Goal: Complete application form

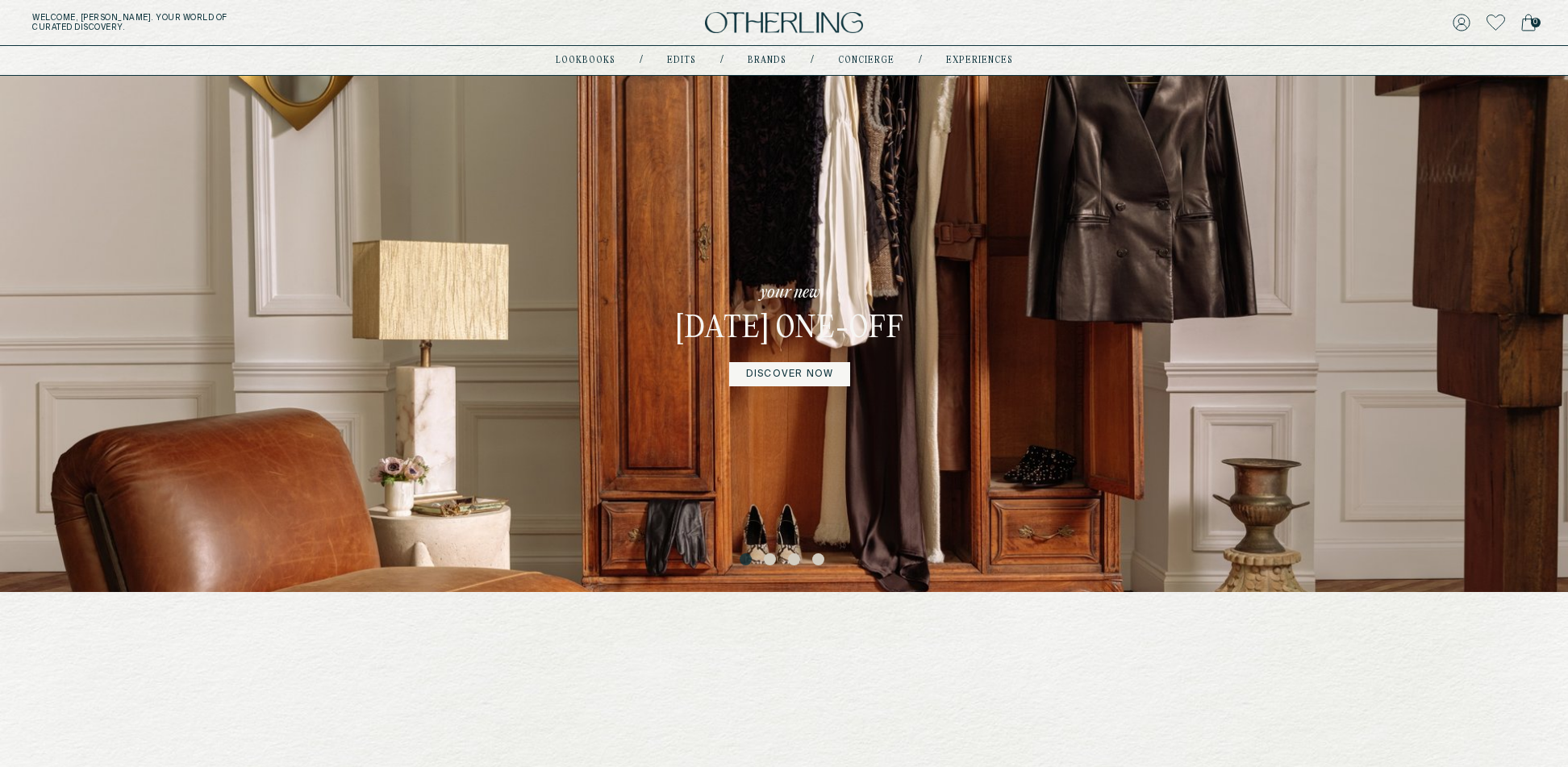
click at [792, 26] on img at bounding box center [784, 22] width 158 height 21
click at [772, 21] on img at bounding box center [784, 22] width 158 height 21
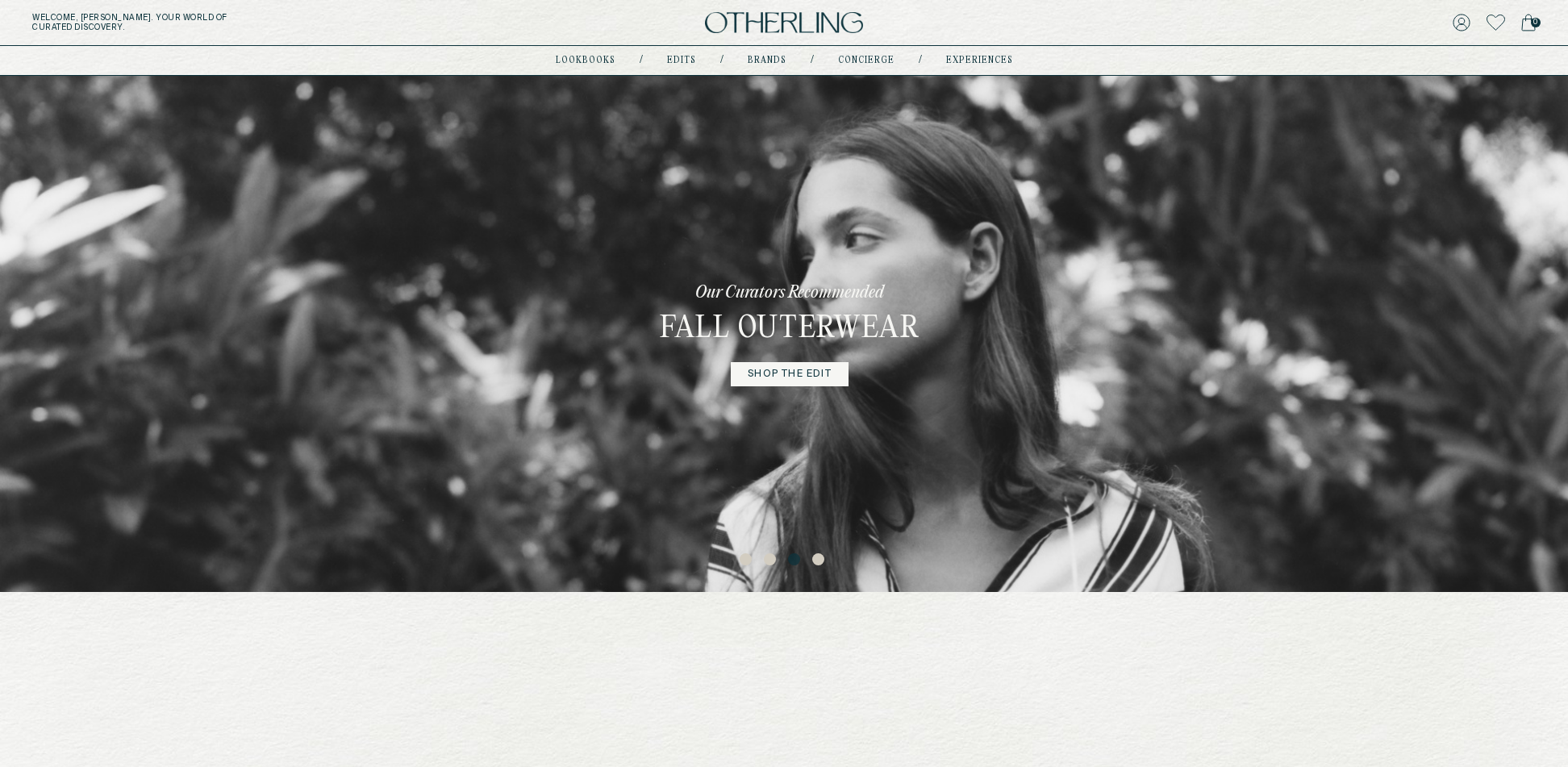
click at [770, 562] on button "2" at bounding box center [771, 560] width 16 height 16
click at [800, 559] on button "3" at bounding box center [795, 560] width 16 height 16
click at [771, 558] on button "2" at bounding box center [771, 560] width 16 height 16
click at [746, 558] on button "1" at bounding box center [747, 560] width 16 height 16
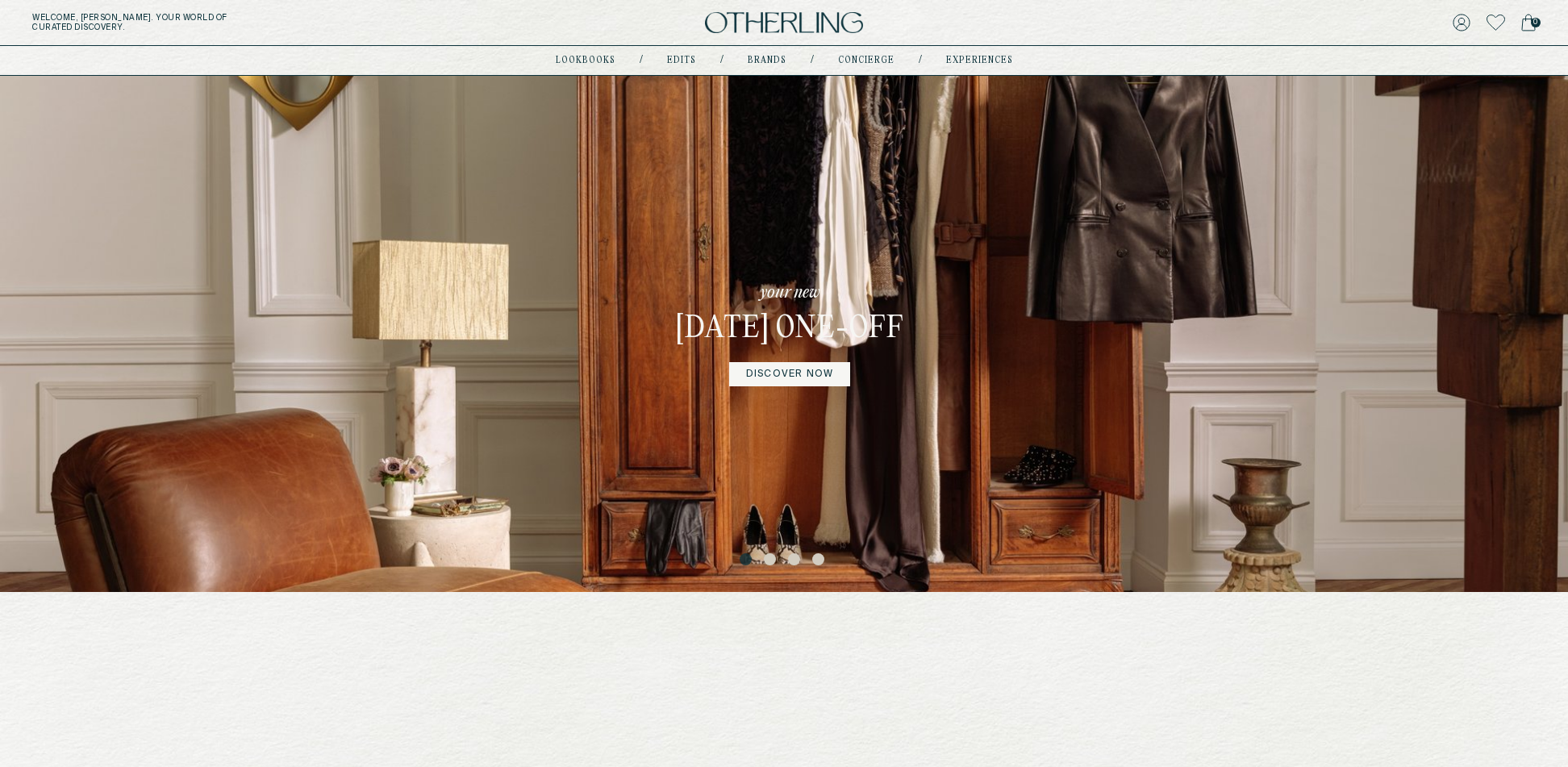
click at [743, 559] on button "1" at bounding box center [747, 560] width 16 height 16
click at [767, 558] on button "2" at bounding box center [771, 560] width 16 height 16
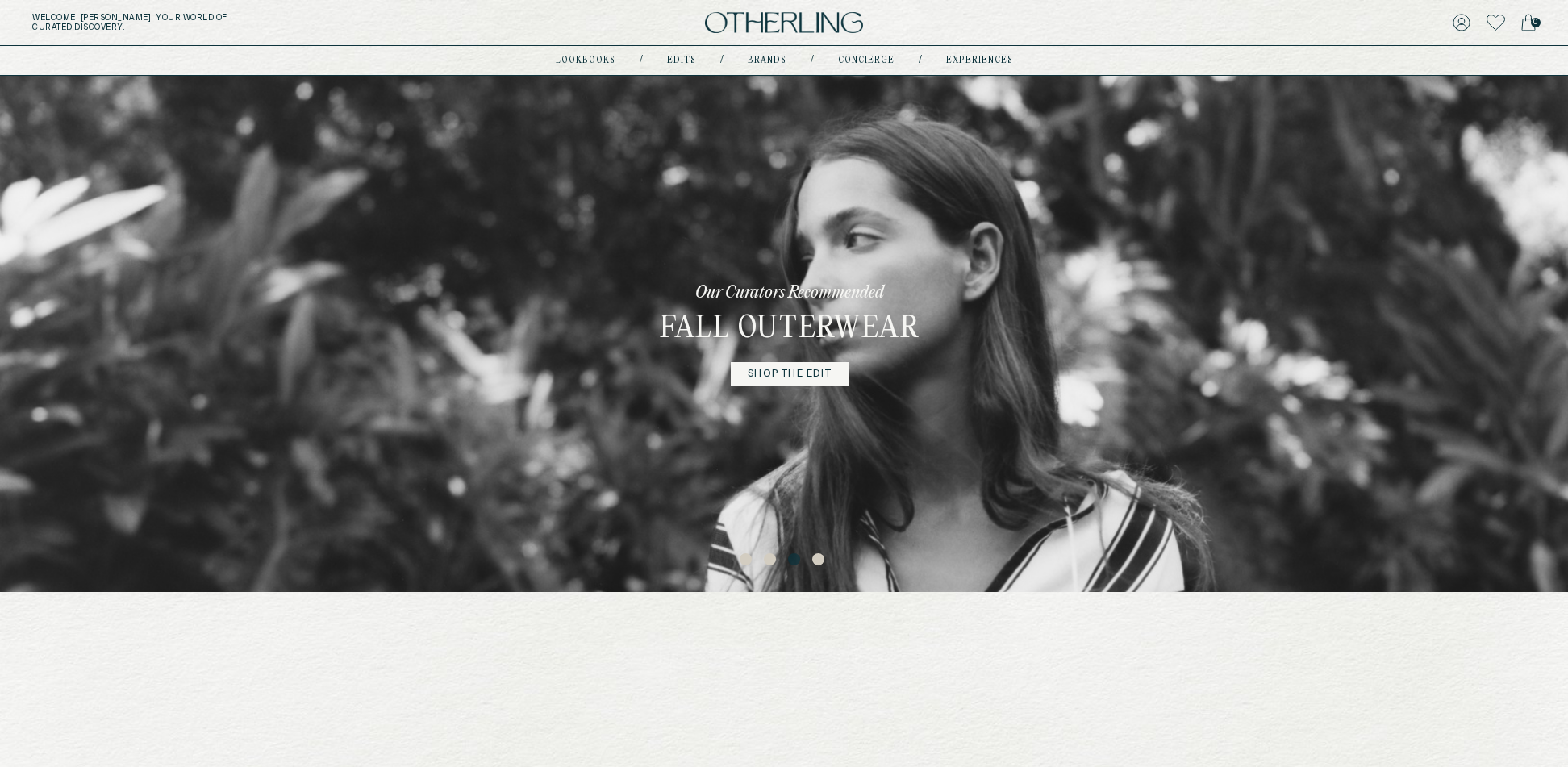
click at [794, 558] on button "3" at bounding box center [795, 560] width 16 height 16
click at [734, 562] on ul "1 2 3 4" at bounding box center [784, 558] width 1568 height 21
click at [746, 561] on button "1" at bounding box center [747, 560] width 16 height 16
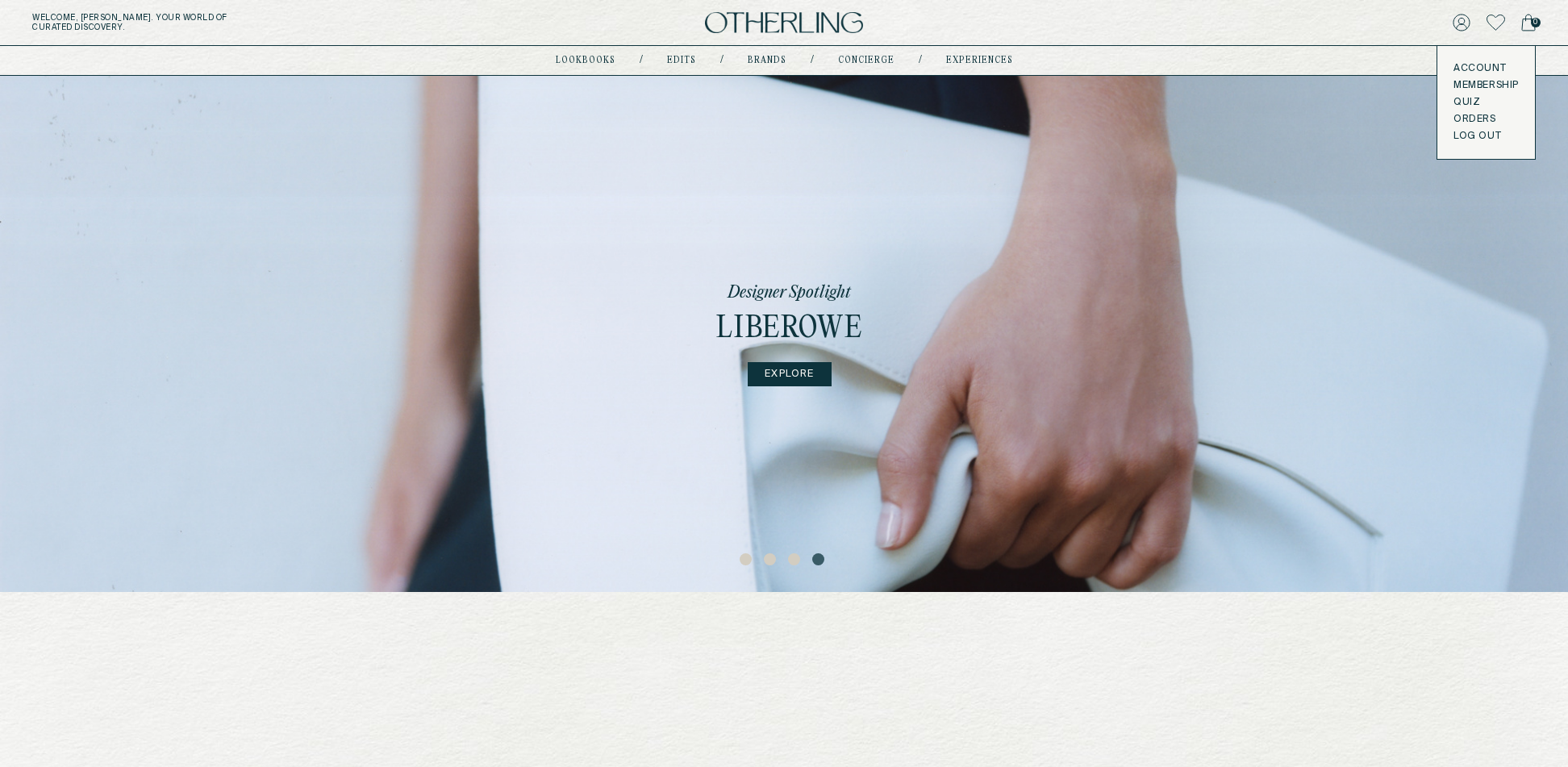
click at [553, 268] on div "Designer Spotlight liberowe EXPLORE" at bounding box center [784, 333] width 1568 height 516
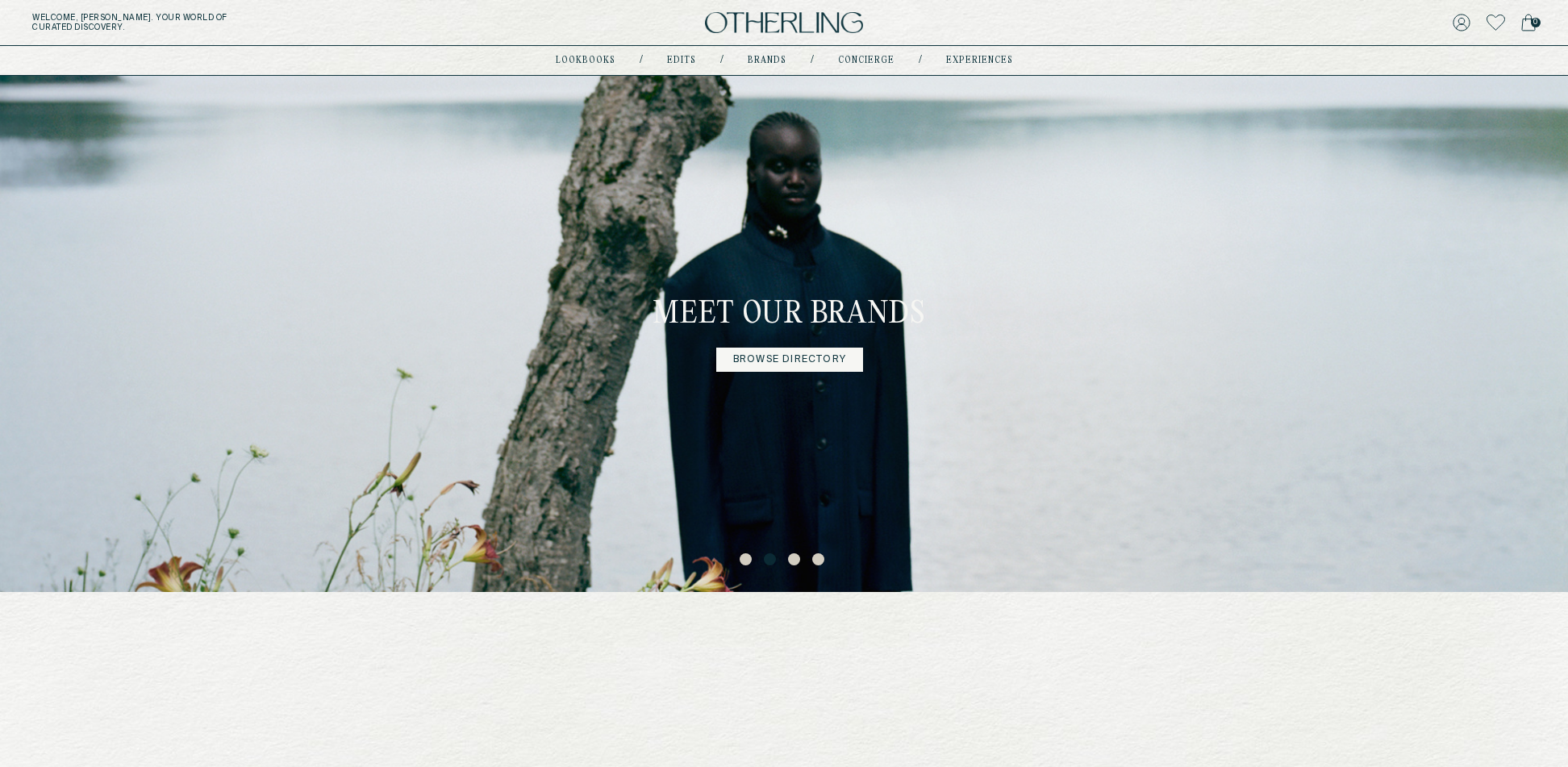
click at [764, 20] on img at bounding box center [784, 22] width 158 height 21
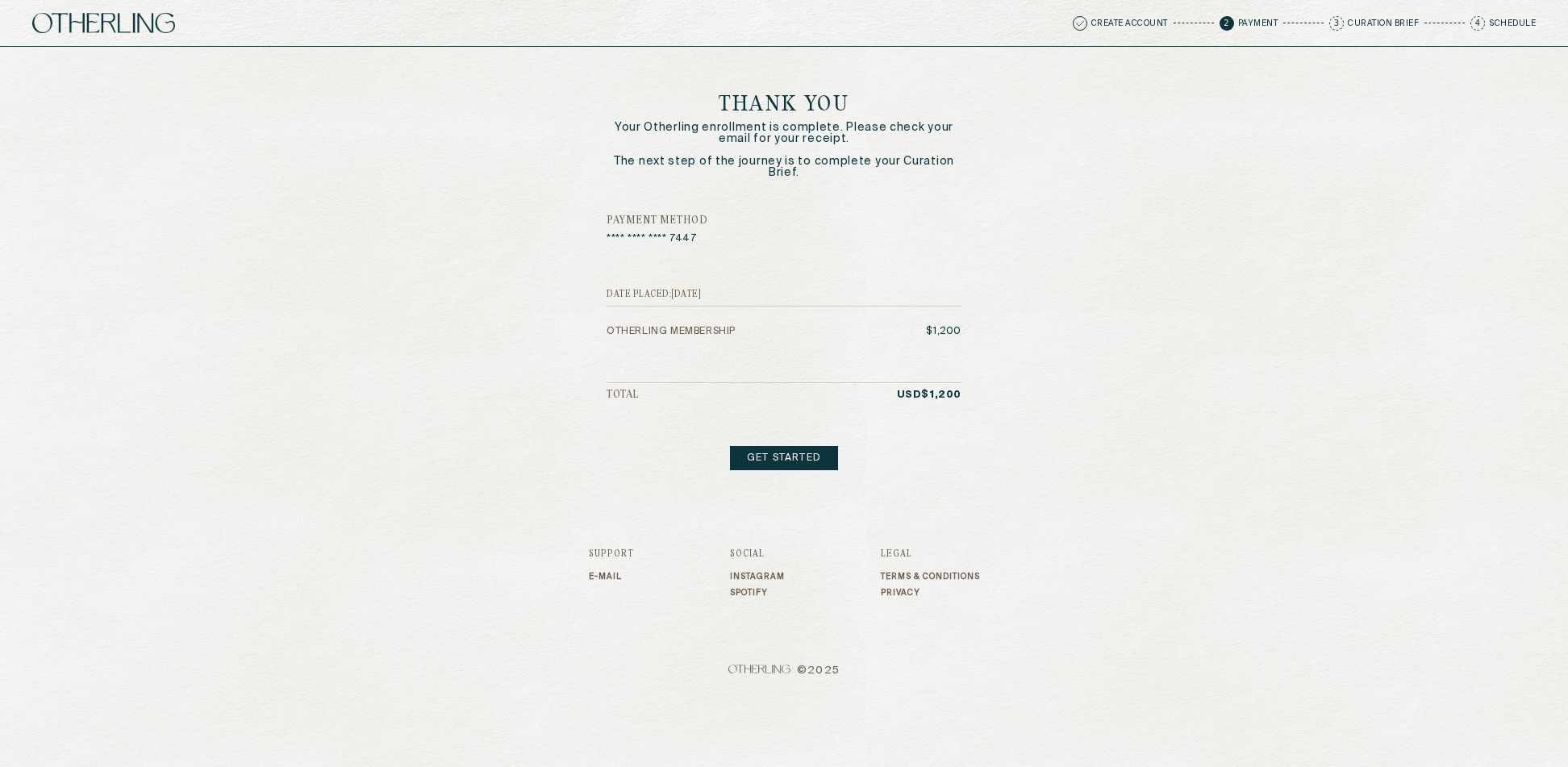
click at [779, 458] on link "Get started" at bounding box center [784, 458] width 108 height 24
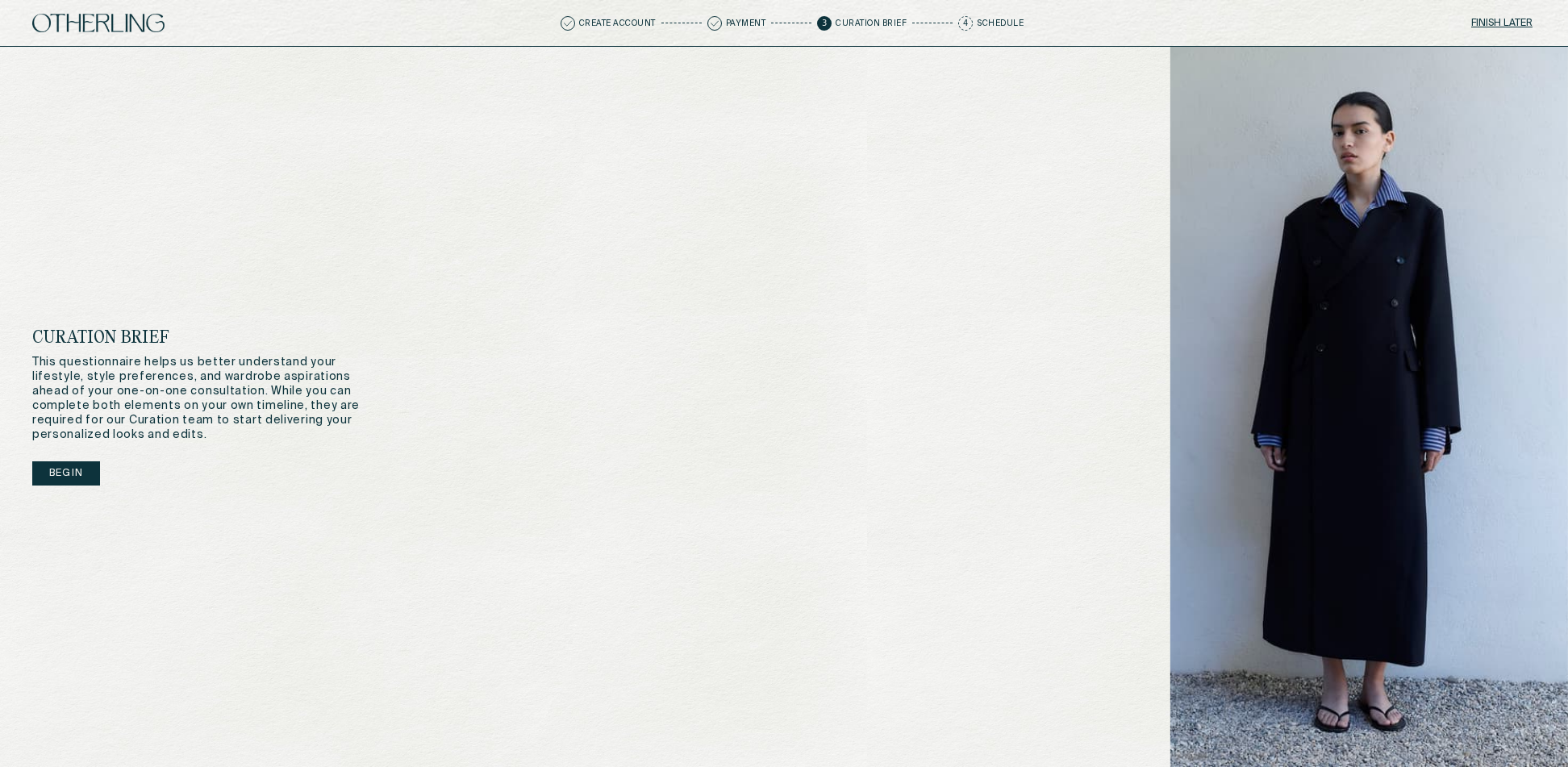
click at [53, 471] on button "Begin" at bounding box center [66, 474] width 68 height 24
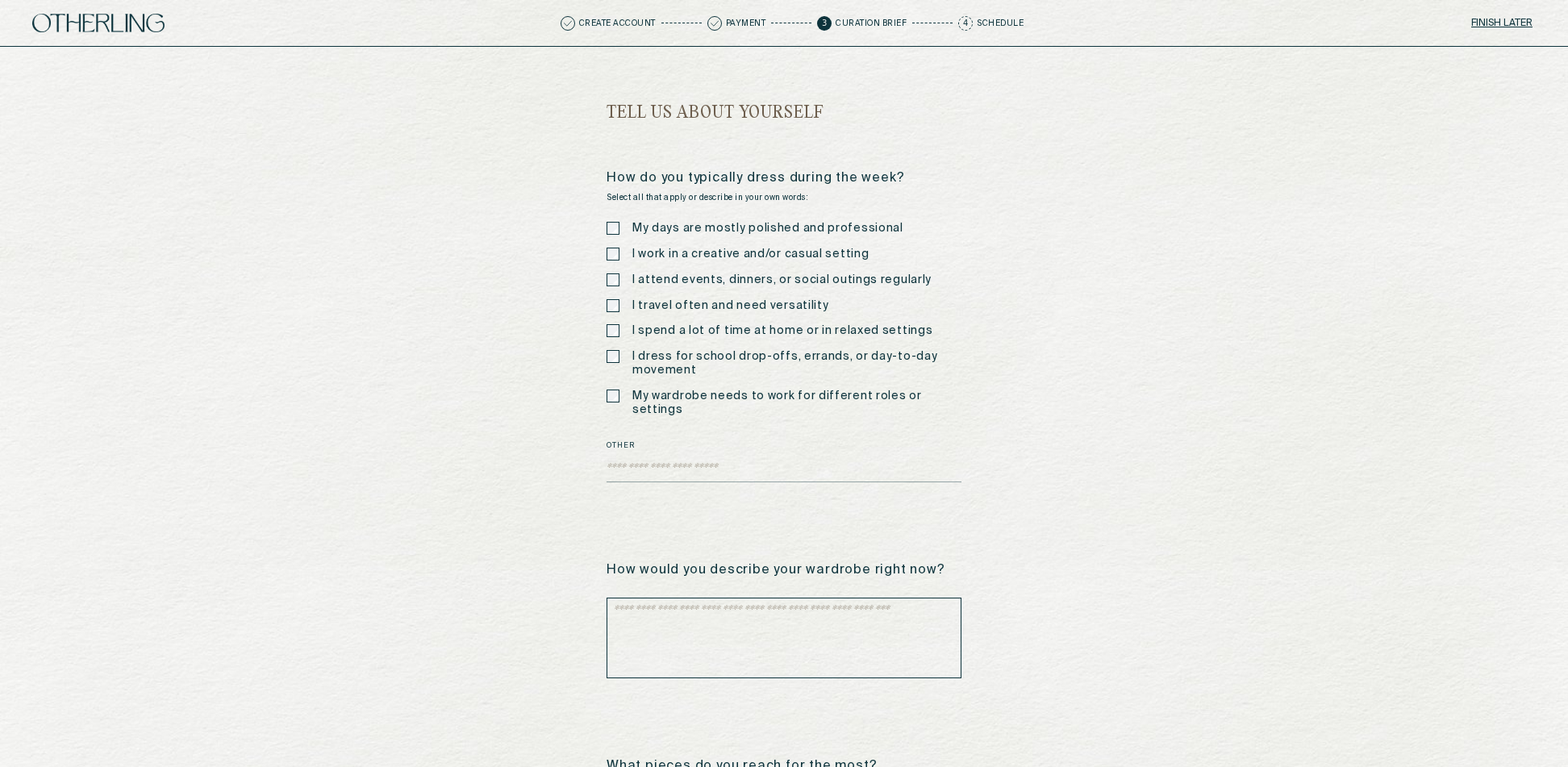
scroll to position [159, 0]
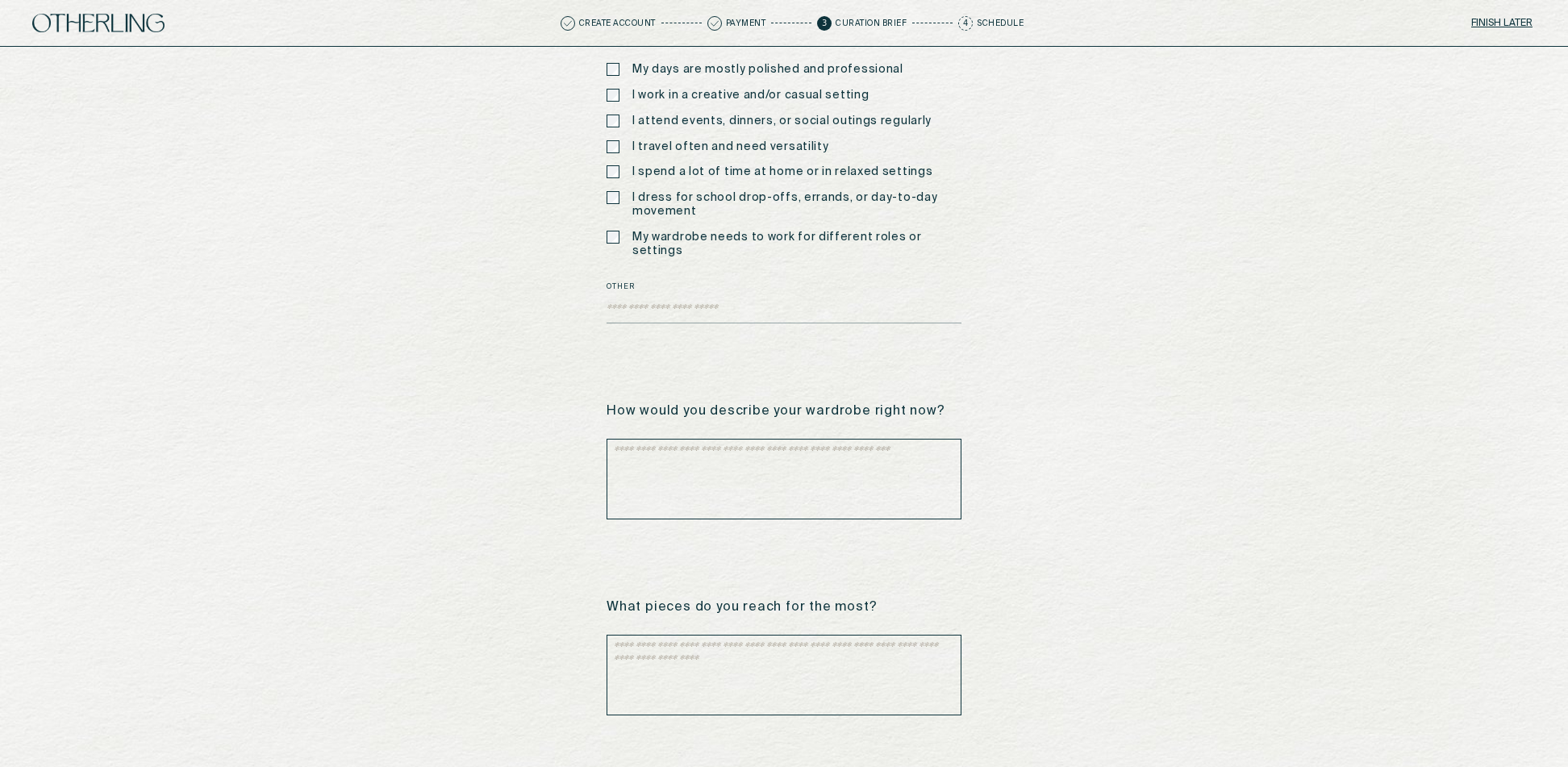
click at [675, 469] on textarea at bounding box center [784, 478] width 355 height 81
type textarea "*"
click at [679, 666] on textarea at bounding box center [784, 675] width 355 height 81
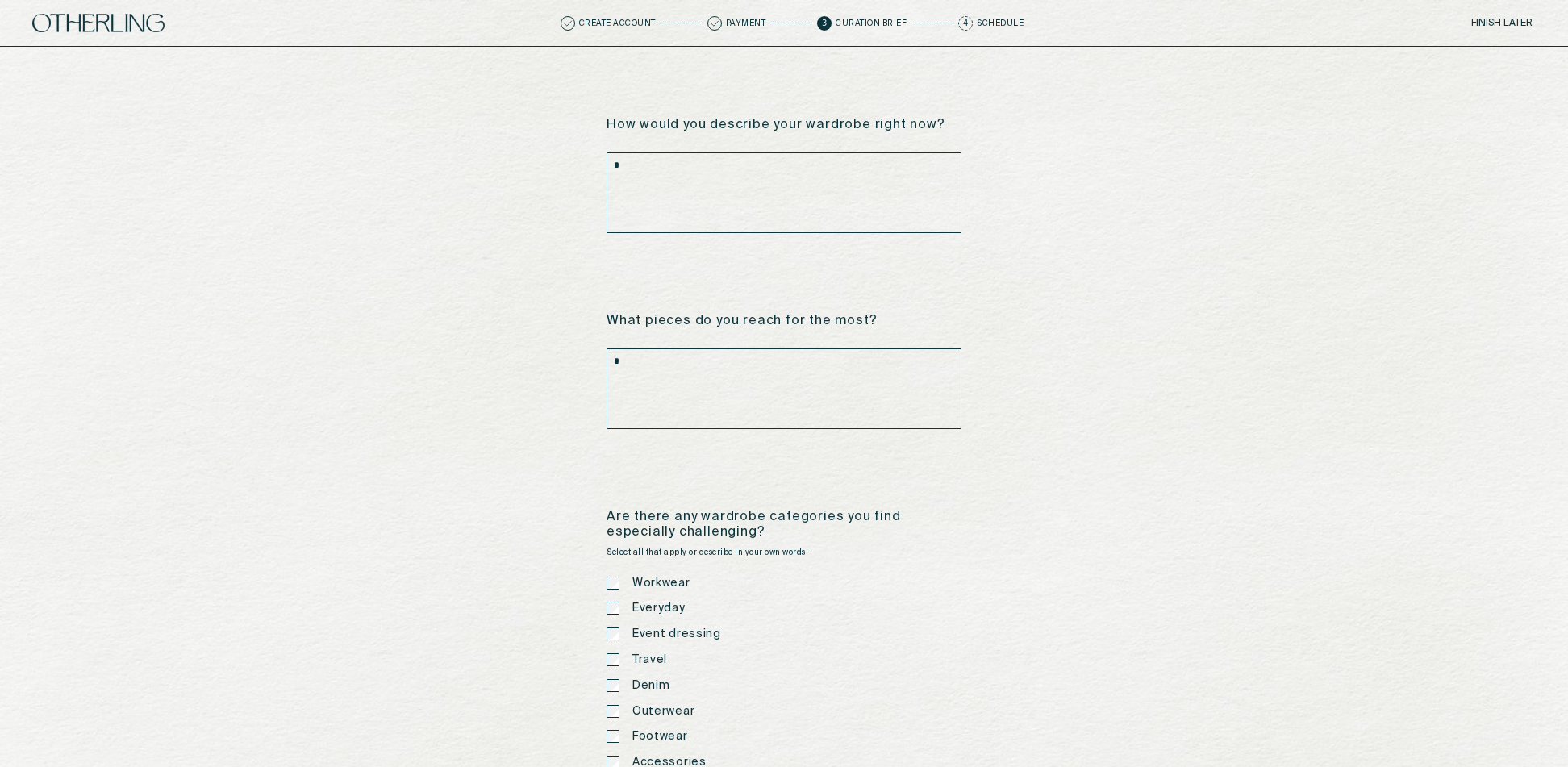
scroll to position [535, 0]
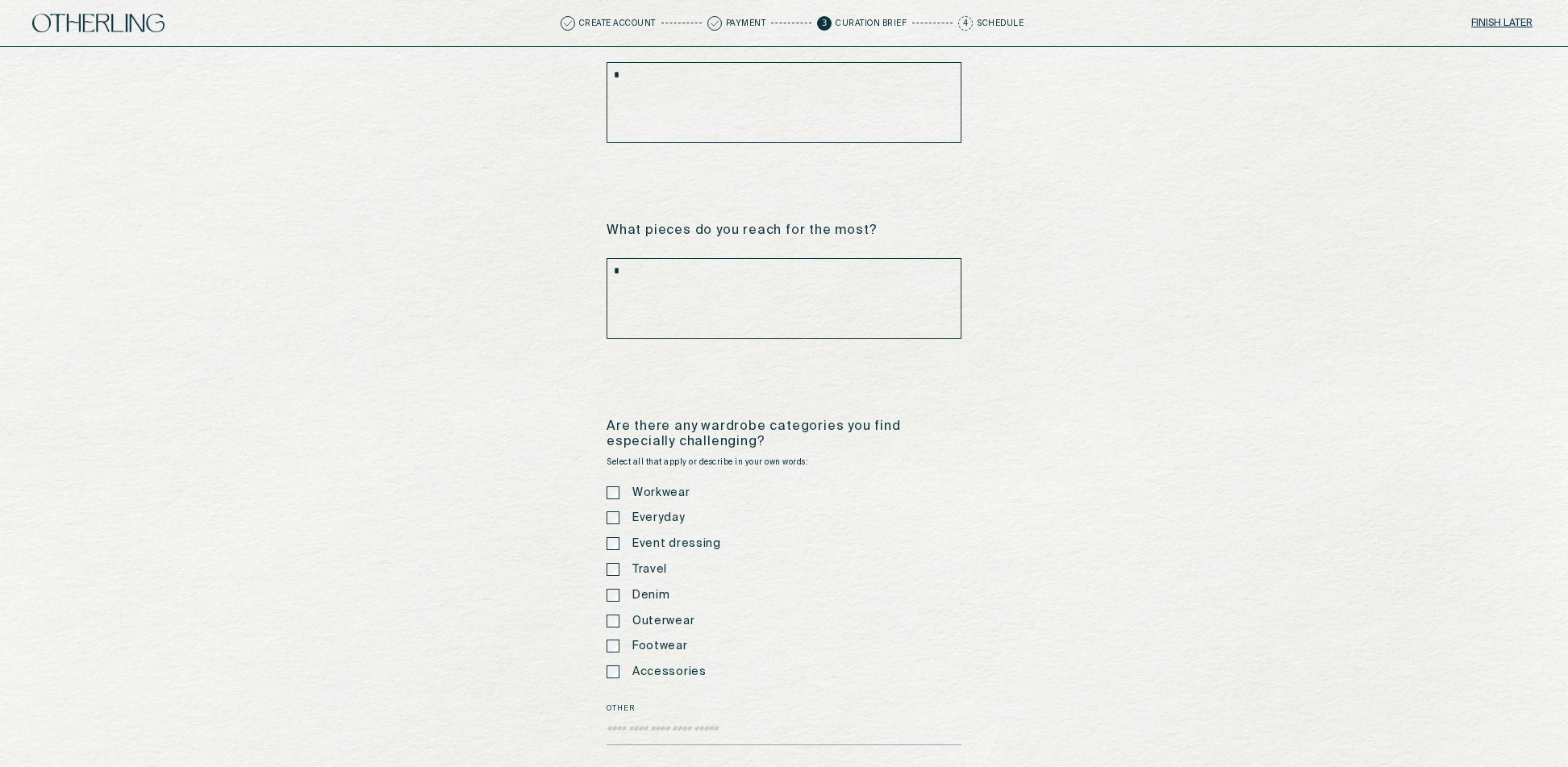
type textarea "*"
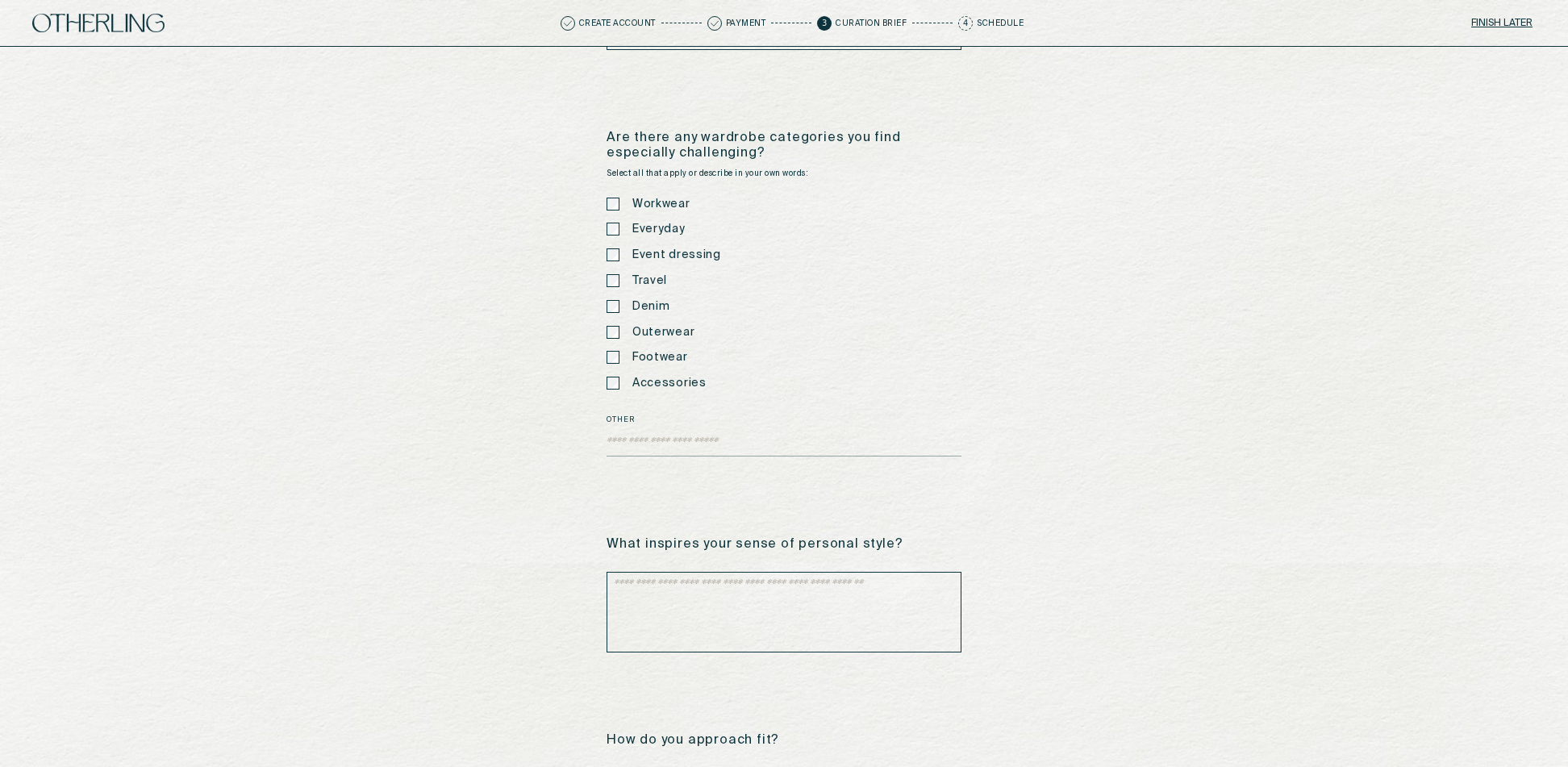
scroll to position [875, 0]
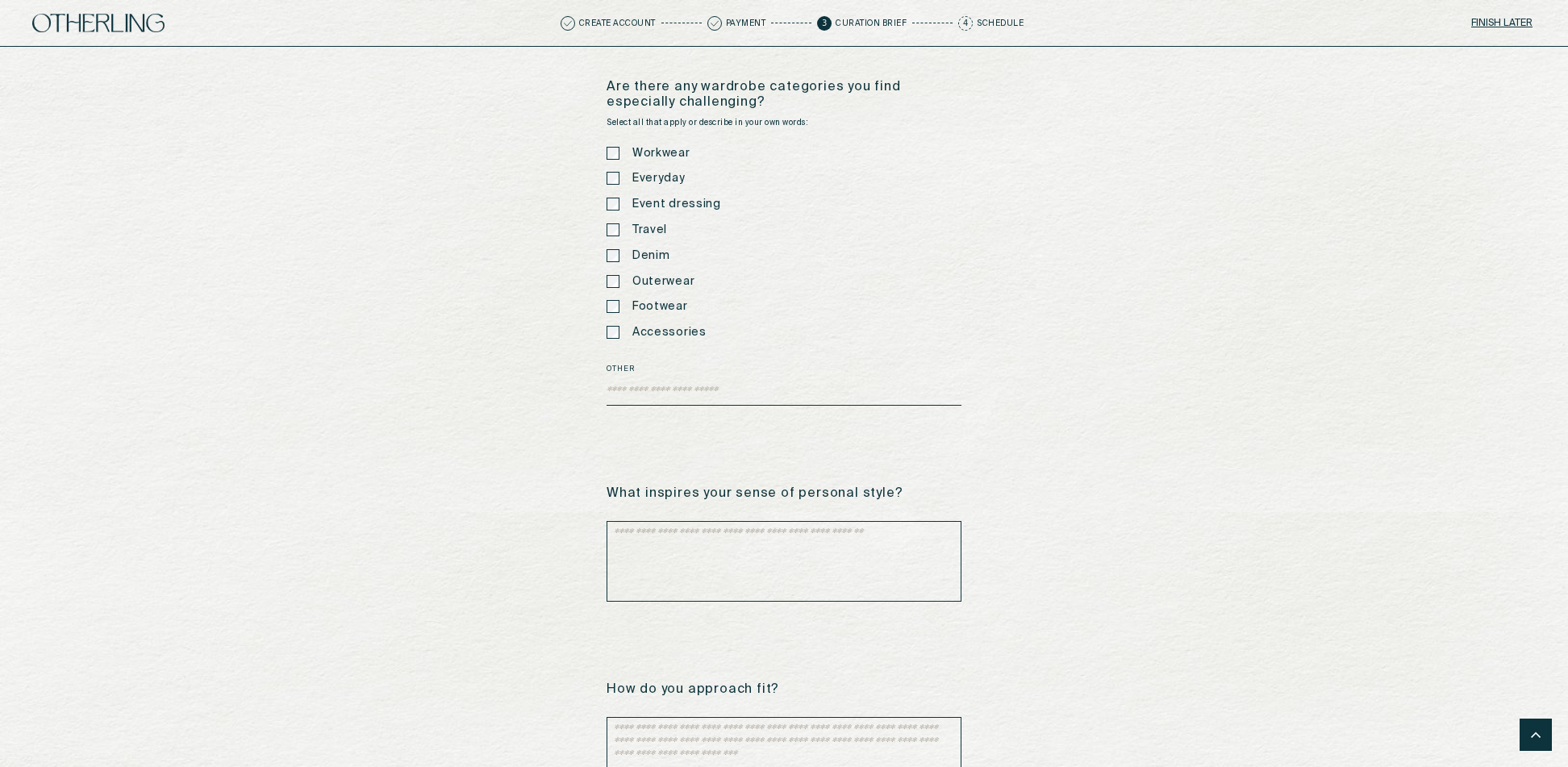
click at [667, 382] on textarea "Other" at bounding box center [784, 394] width 355 height 24
type textarea "*"
click at [666, 563] on textarea at bounding box center [784, 561] width 355 height 81
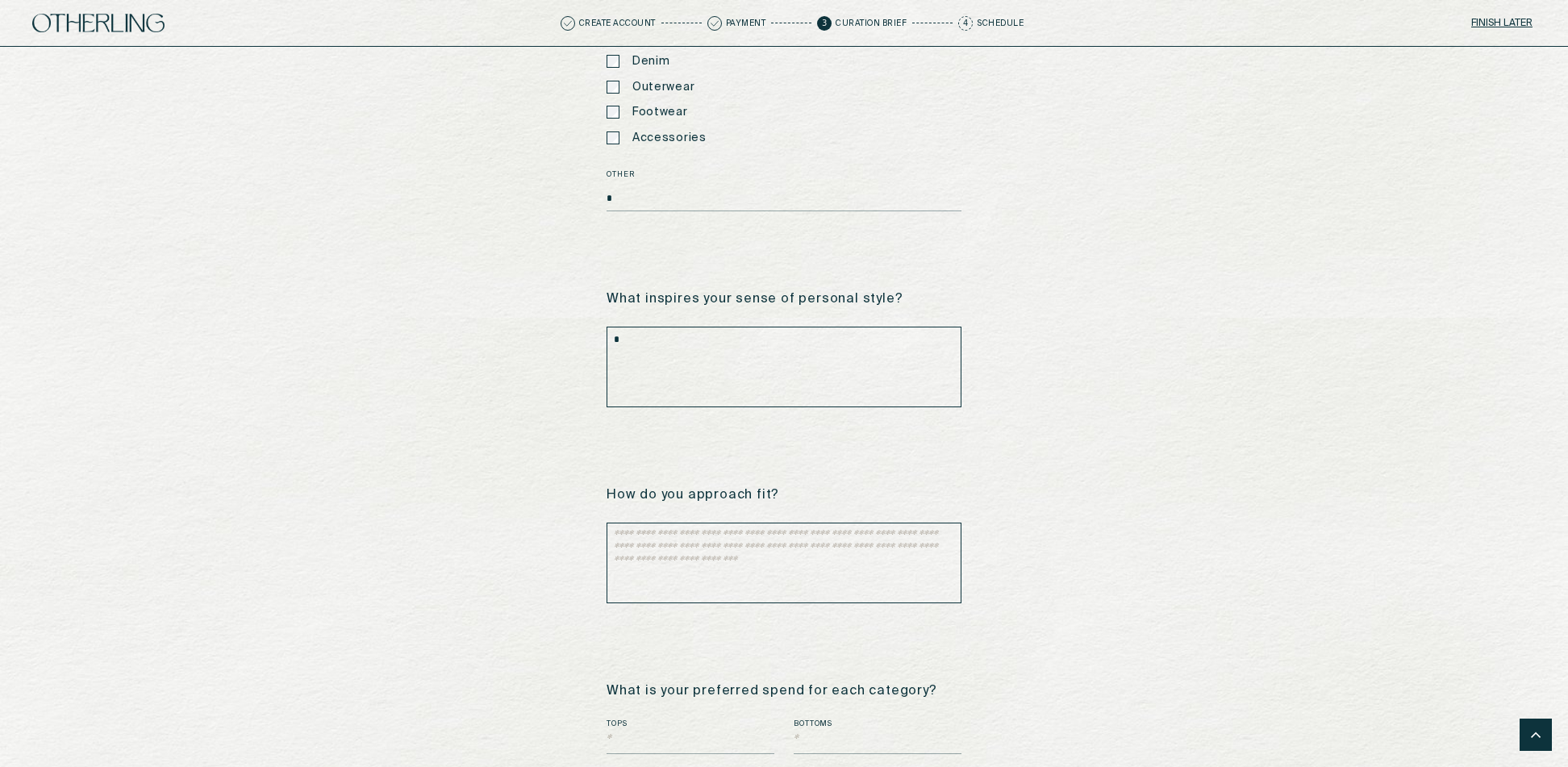
type textarea "*"
click at [679, 538] on textarea at bounding box center [784, 562] width 355 height 81
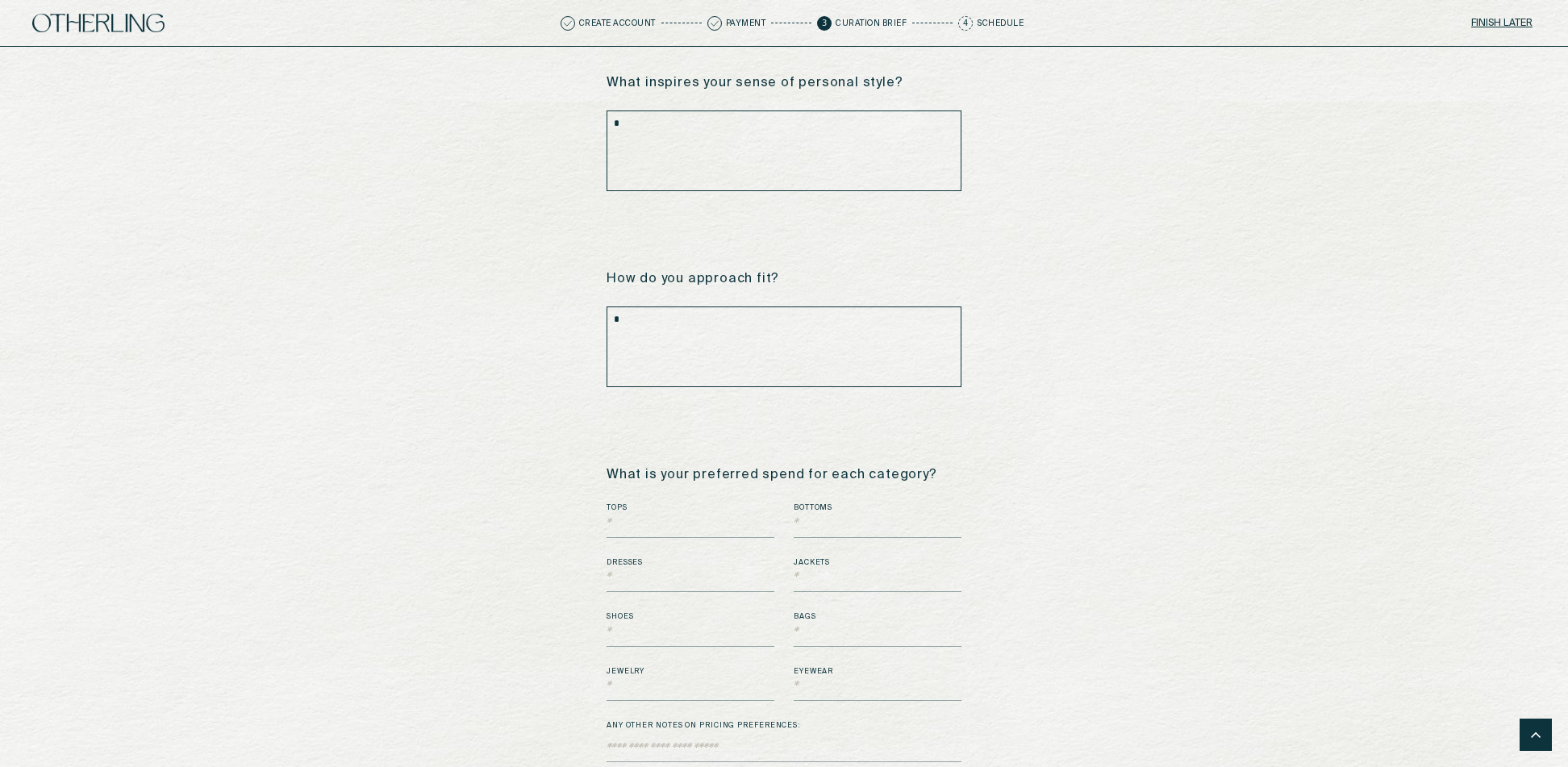
scroll to position [1301, 0]
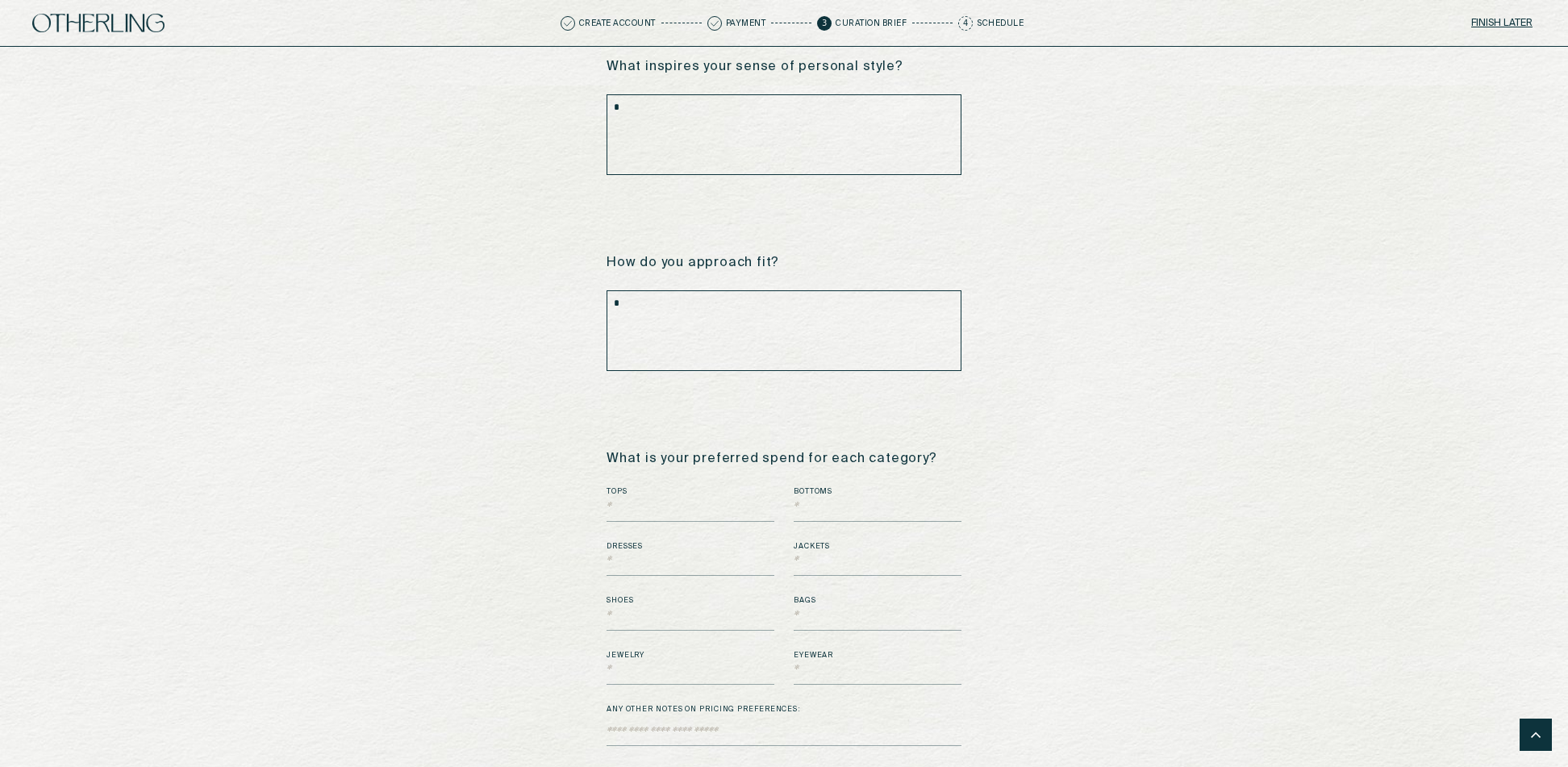
type textarea "*"
click at [644, 498] on input "text" at bounding box center [691, 510] width 168 height 24
click at [664, 505] on input "**" at bounding box center [691, 510] width 168 height 24
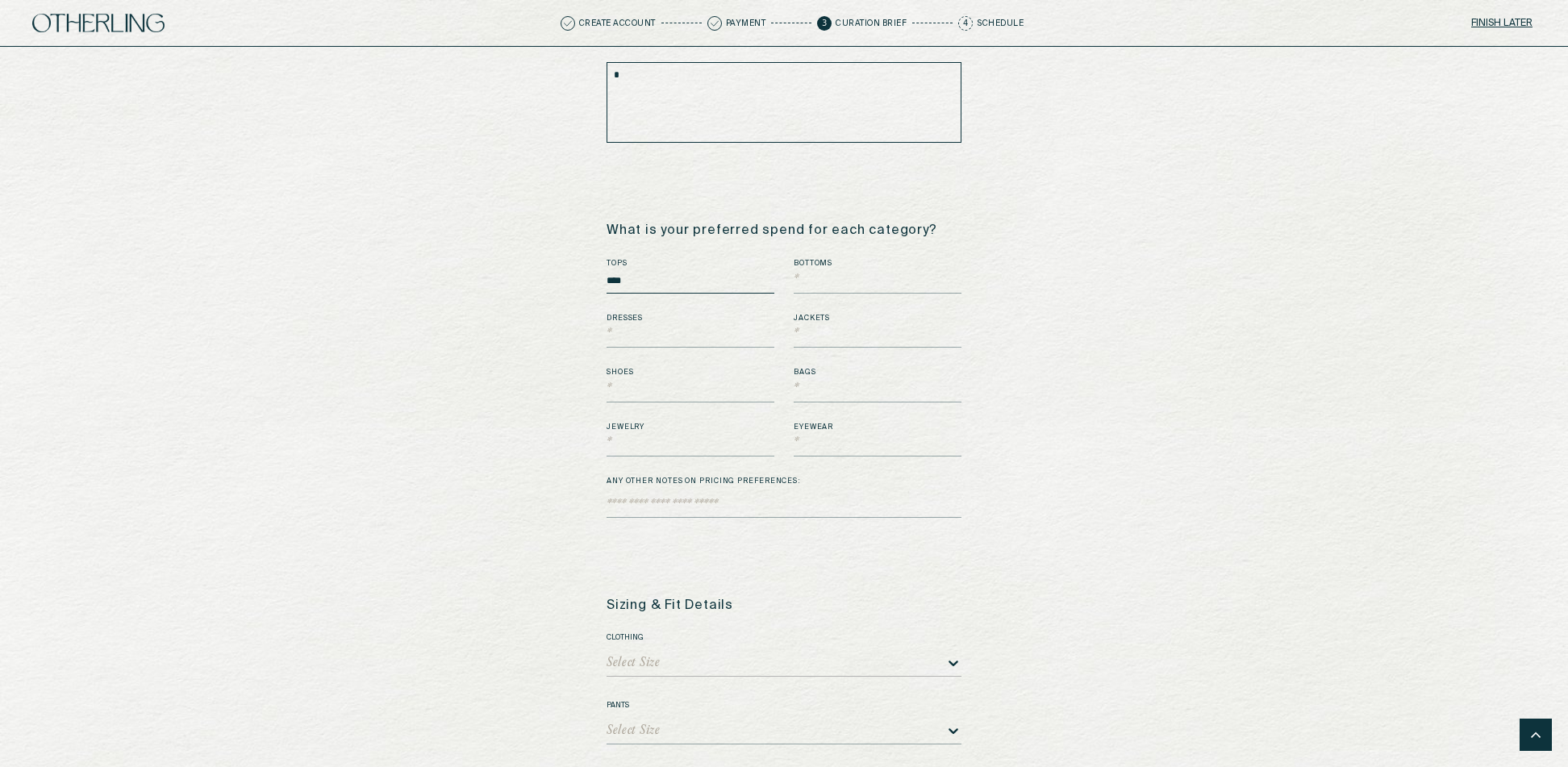
type input "****"
click at [643, 651] on div "Select Size" at bounding box center [784, 664] width 355 height 26
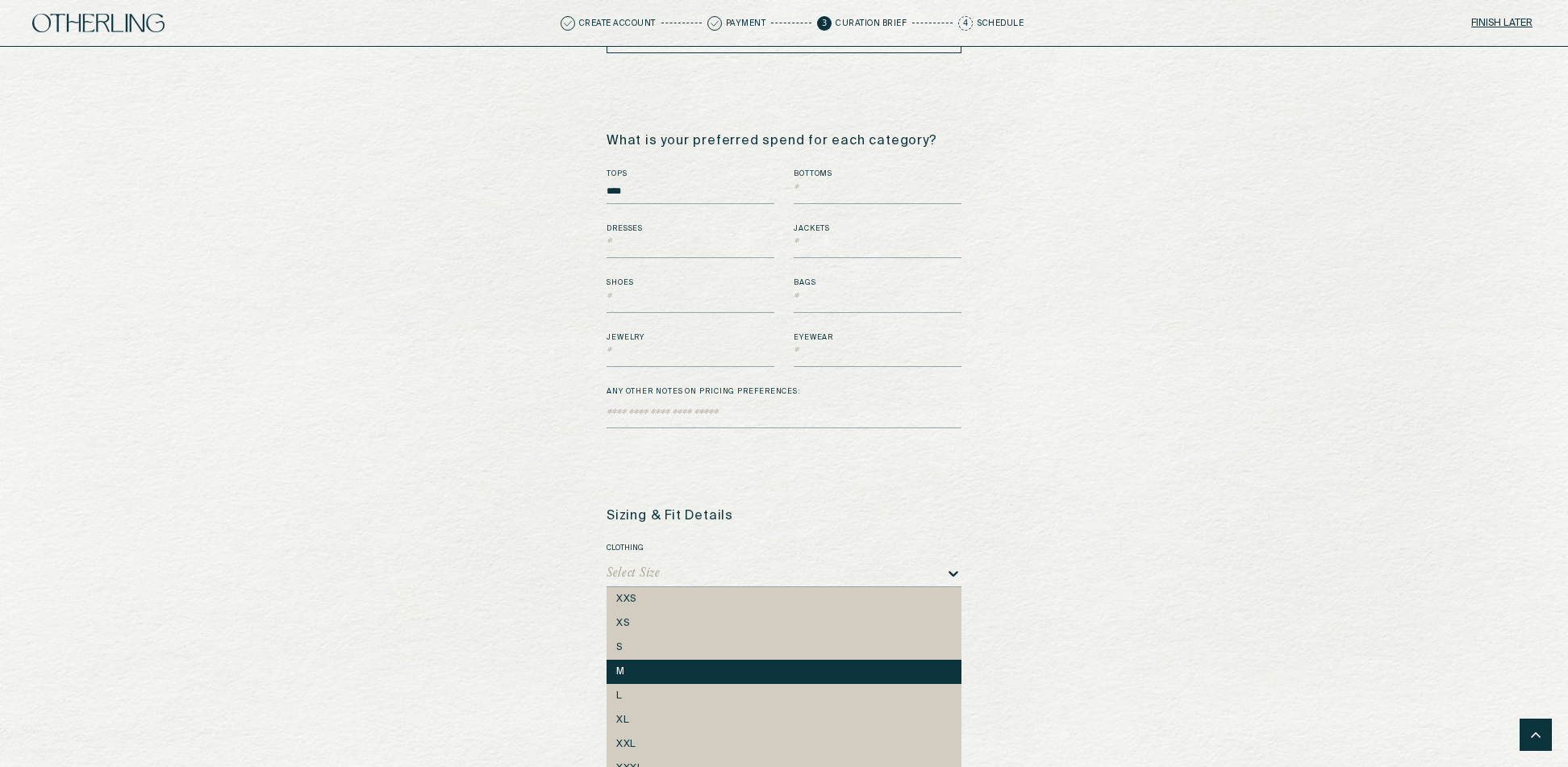
click at [643, 660] on div "M" at bounding box center [784, 672] width 355 height 24
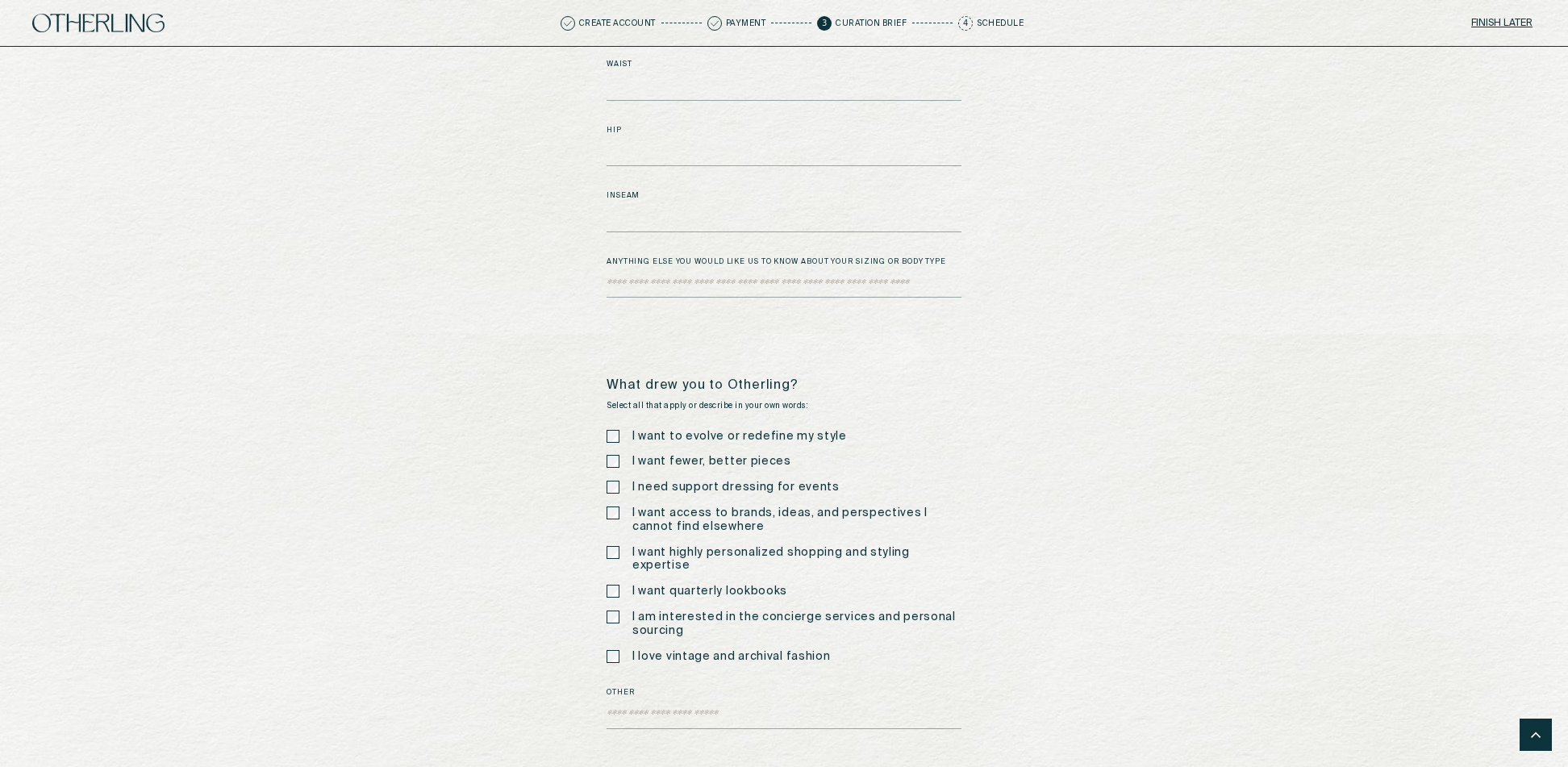
scroll to position [2700, 0]
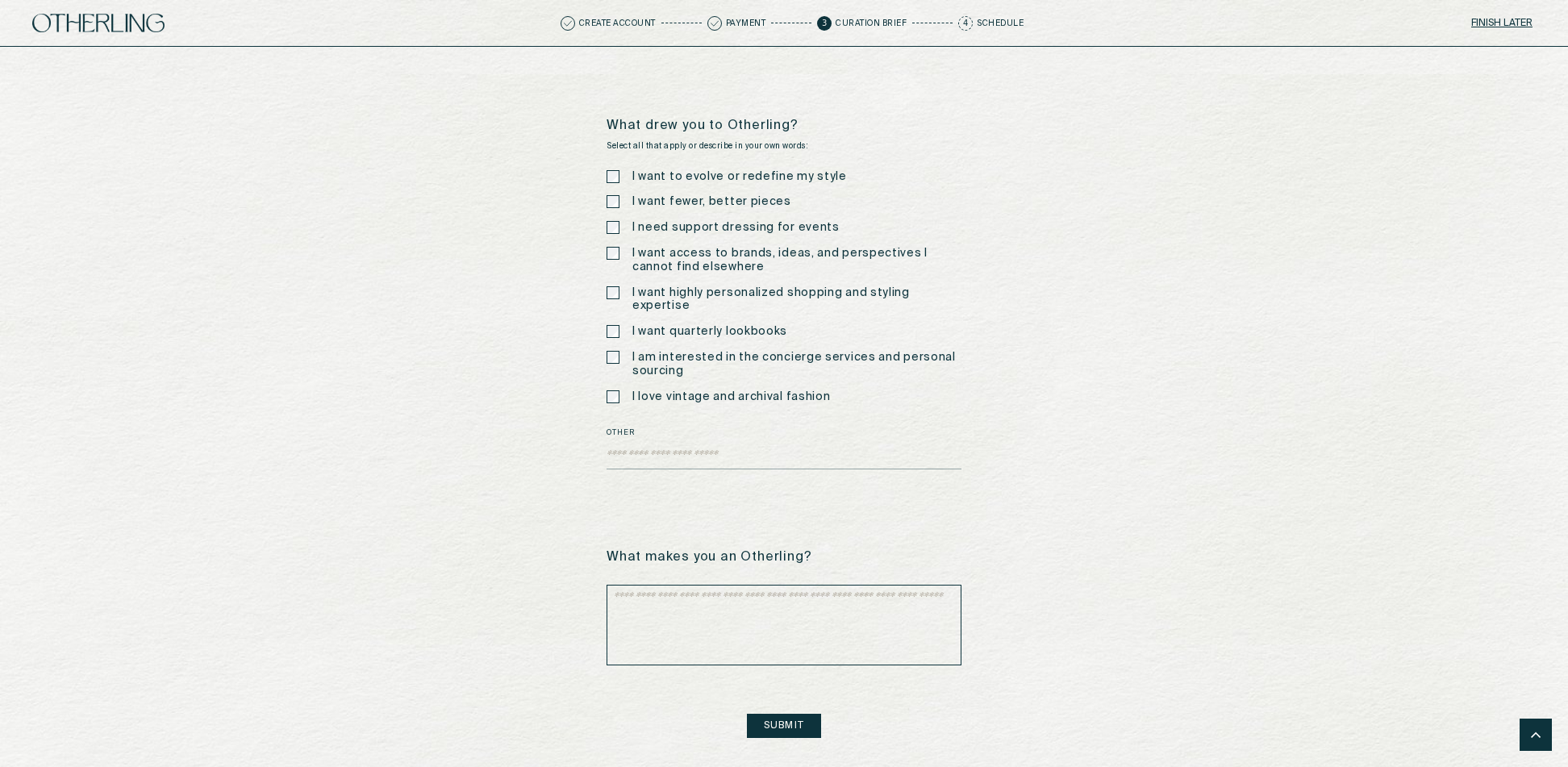
click at [771, 714] on button "Submit" at bounding box center [784, 726] width 74 height 24
click at [647, 445] on textarea "Other" at bounding box center [784, 457] width 355 height 24
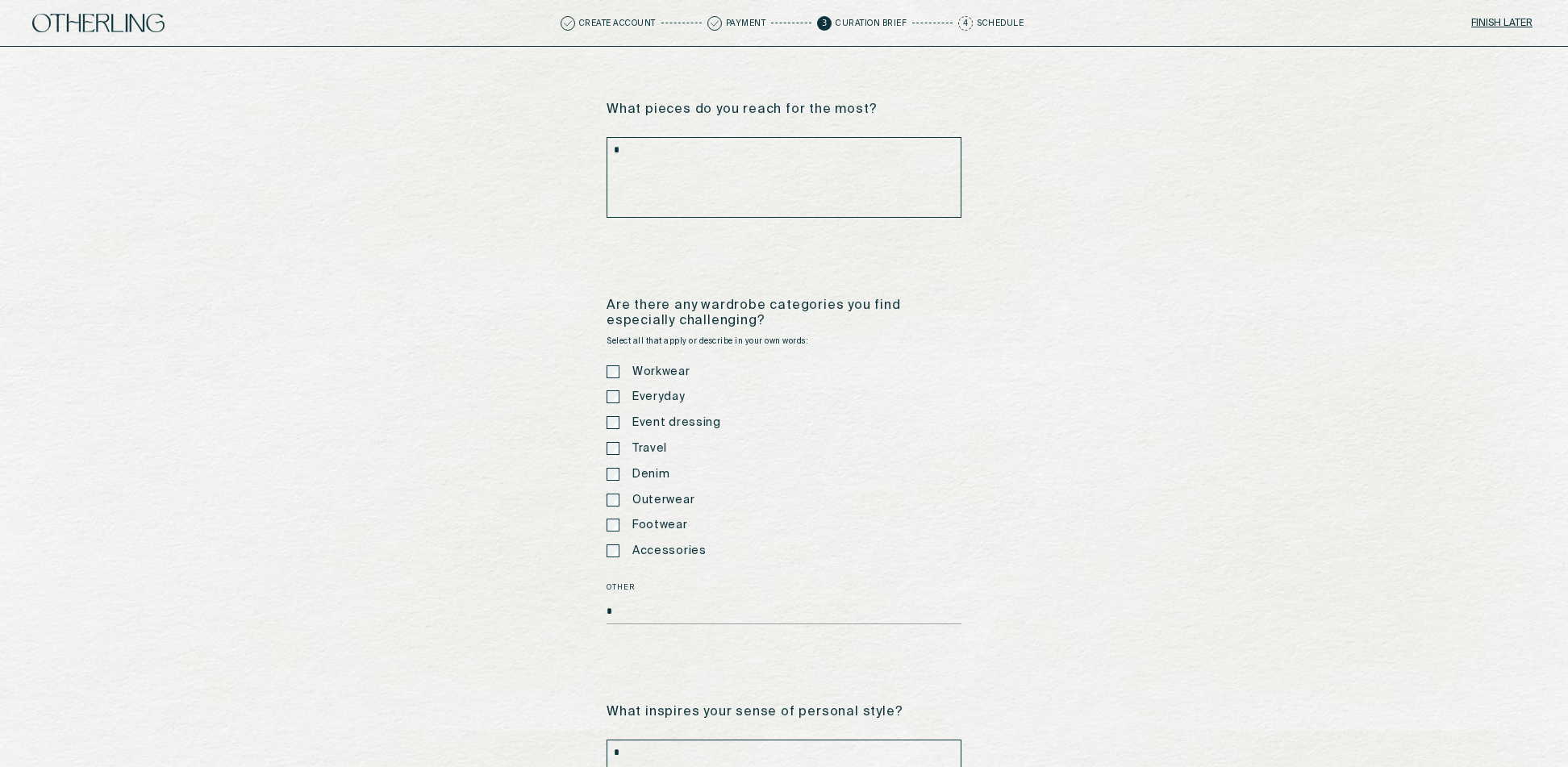
scroll to position [0, 0]
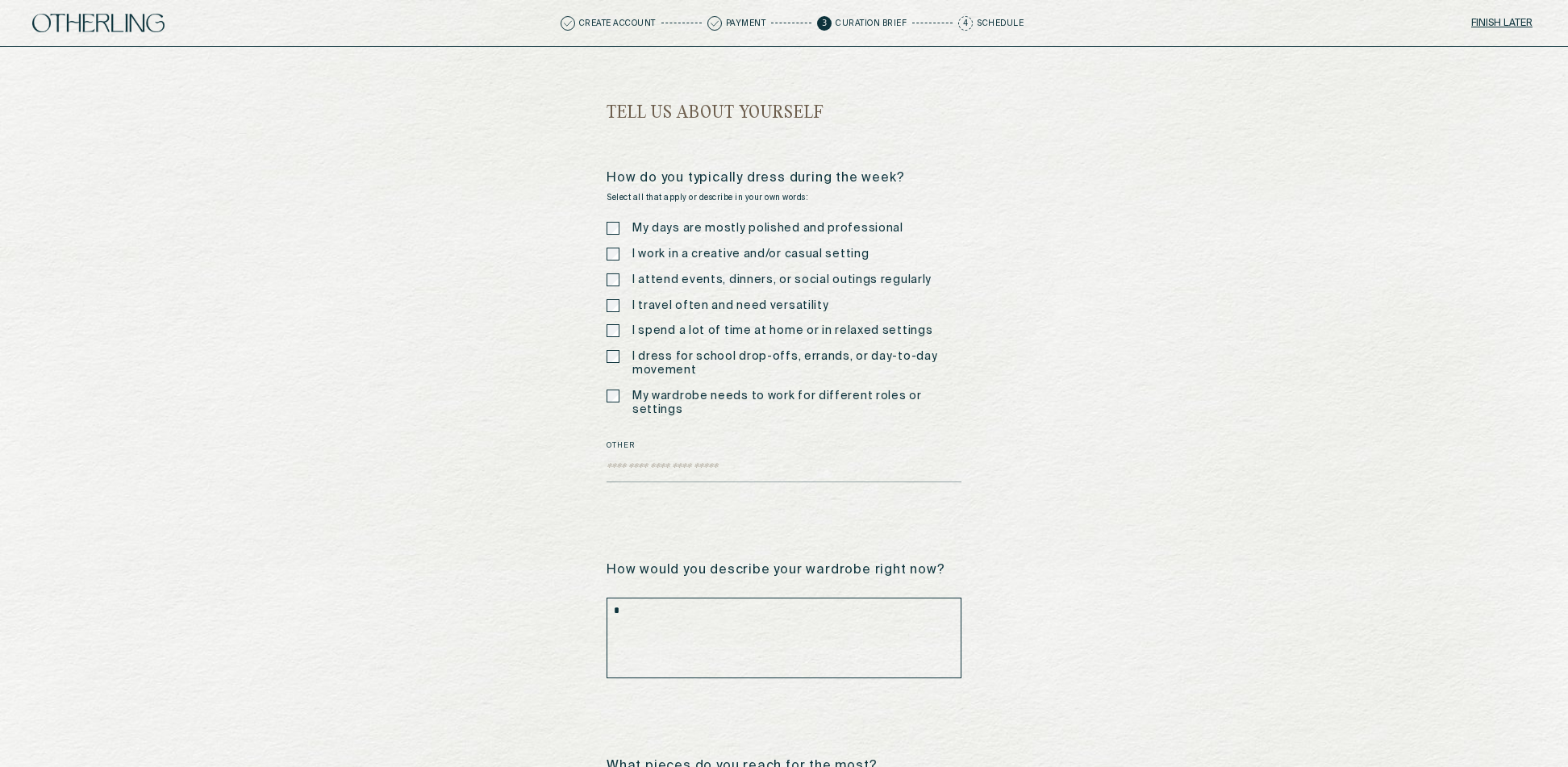
type textarea "*****"
click at [697, 458] on textarea "Other" at bounding box center [784, 470] width 355 height 24
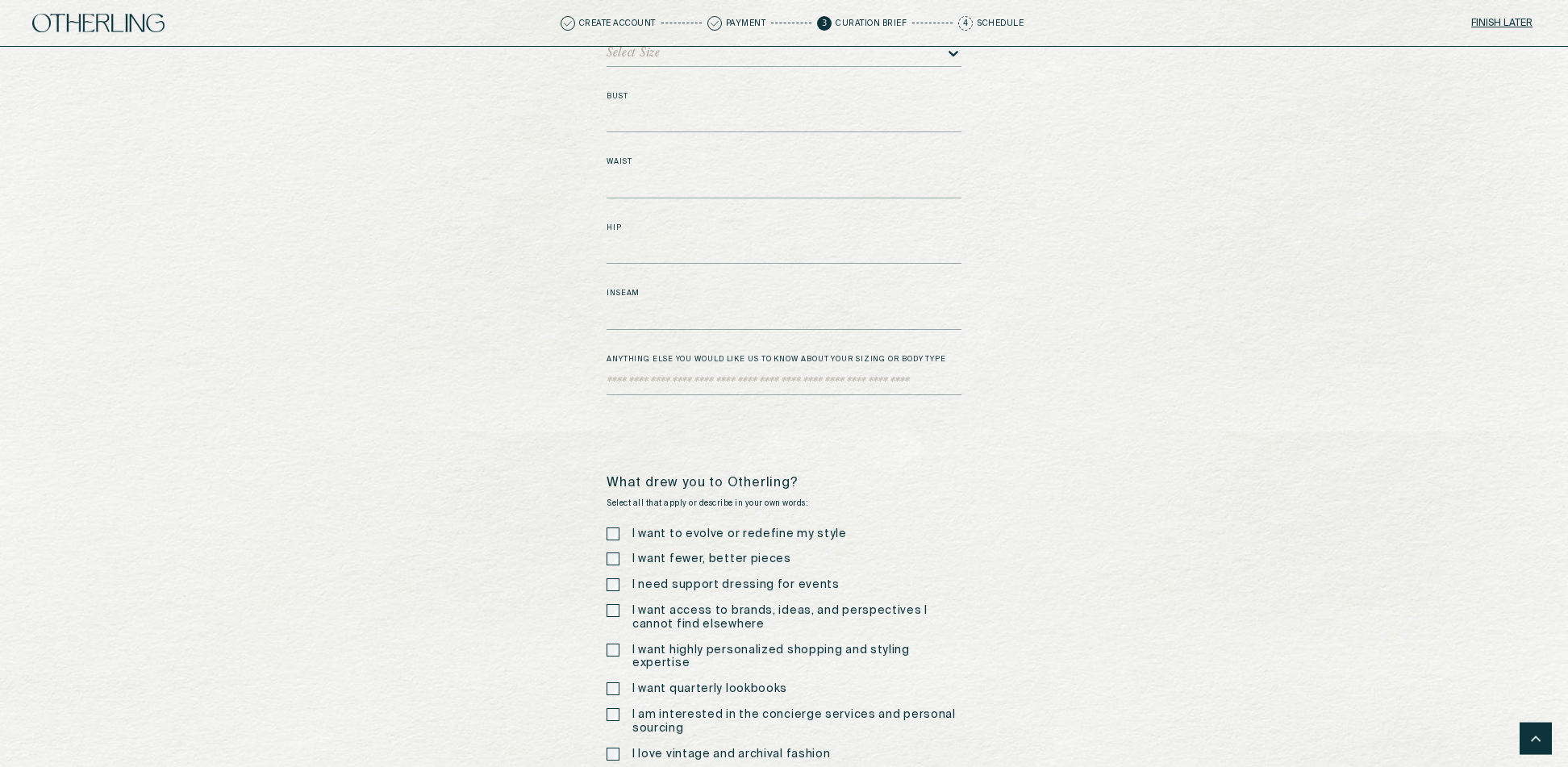
scroll to position [2700, 0]
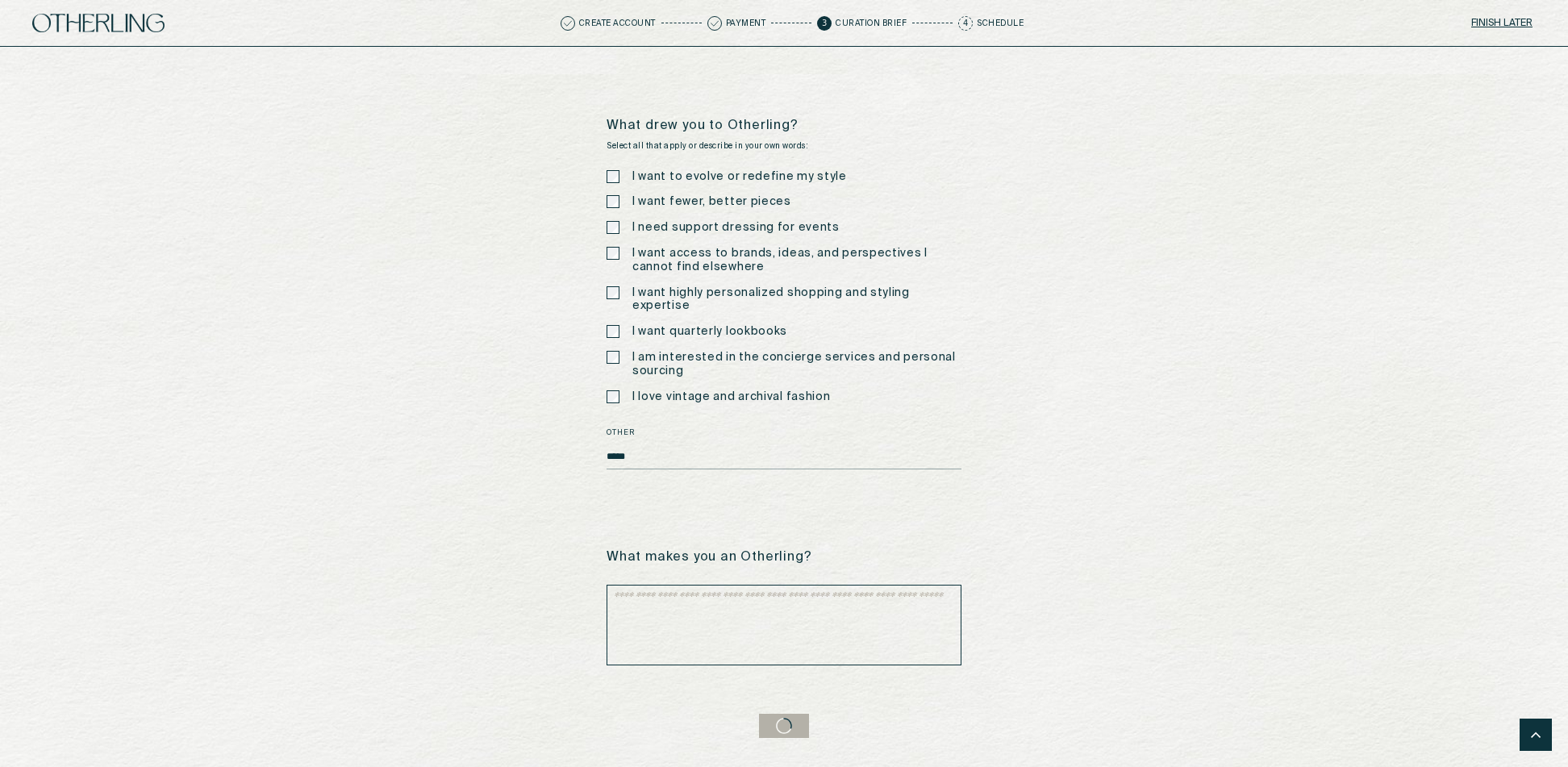
type textarea "**"
click at [1513, 24] on button "Finish later" at bounding box center [1502, 23] width 68 height 22
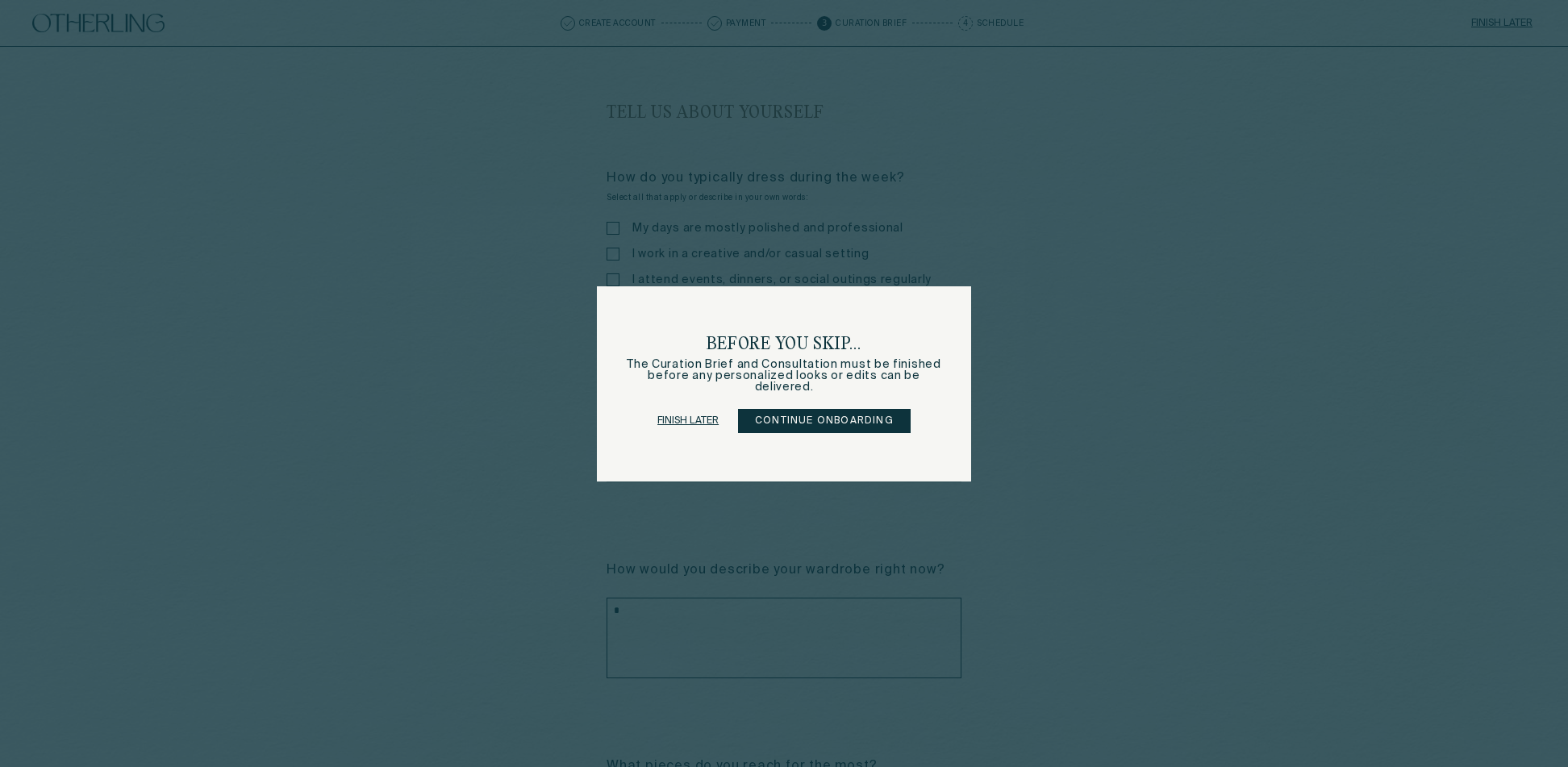
click at [836, 421] on button "Continue onboarding" at bounding box center [824, 421] width 172 height 24
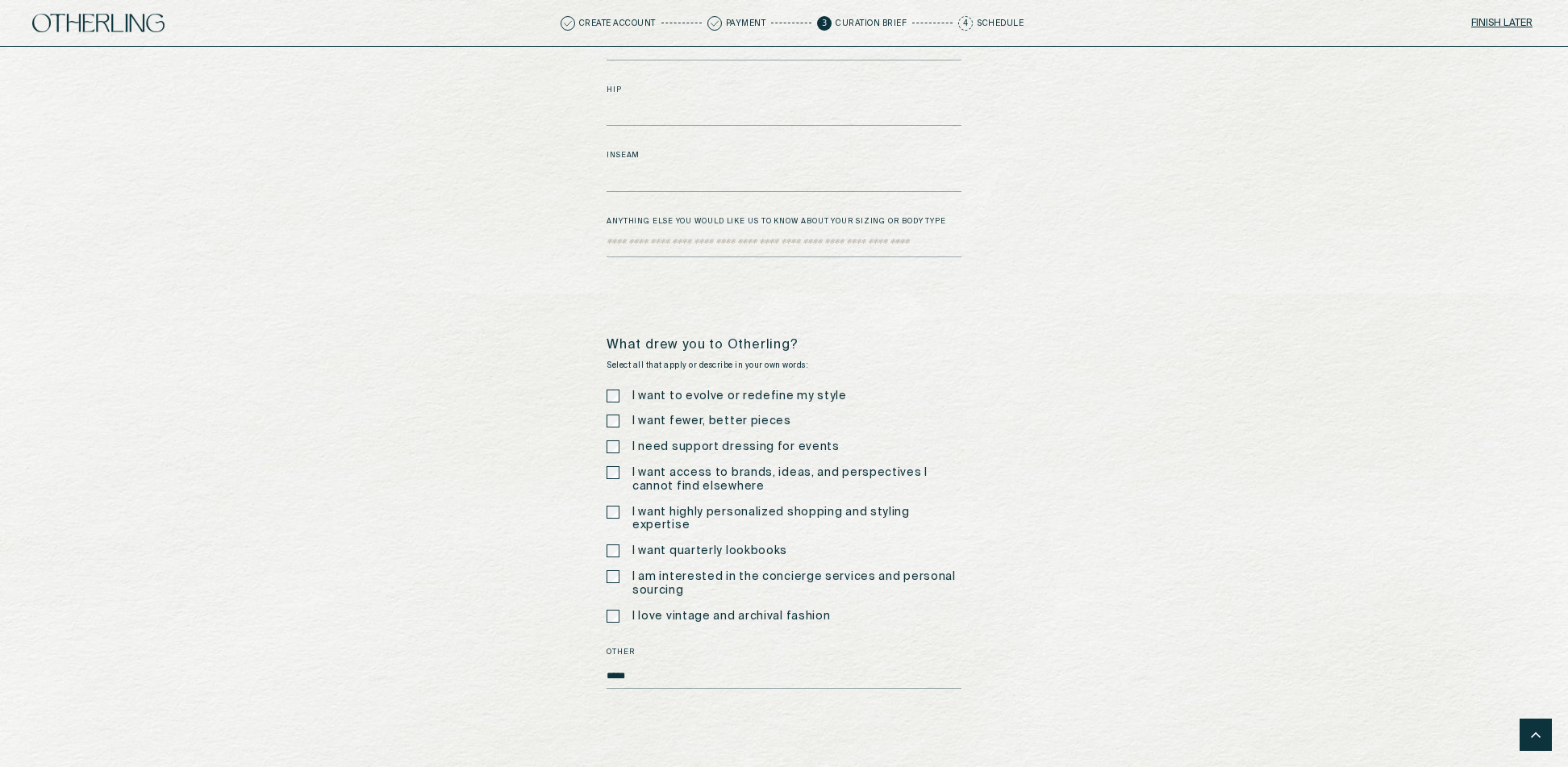
scroll to position [2700, 0]
